Goal: Task Accomplishment & Management: Manage account settings

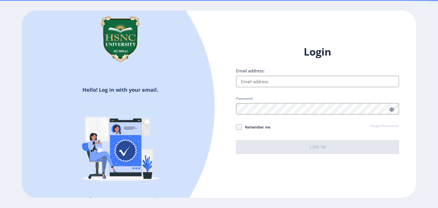
type input "[EMAIL_ADDRESS][DOMAIN_NAME]"
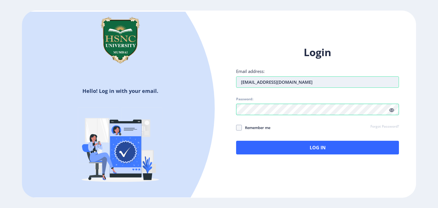
click at [267, 85] on input "[EMAIL_ADDRESS][DOMAIN_NAME]" at bounding box center [317, 81] width 163 height 11
click at [253, 129] on span "Remember me" at bounding box center [256, 127] width 29 height 7
click at [236, 128] on input "Remember me" at bounding box center [236, 128] width 0 height 0
checkbox input "true"
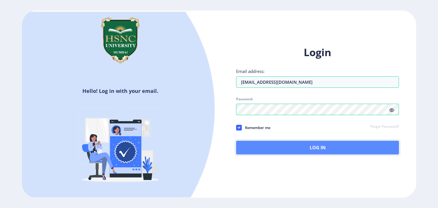
click at [256, 141] on button "Log In" at bounding box center [317, 148] width 163 height 14
